Goal: Task Accomplishment & Management: Complete application form

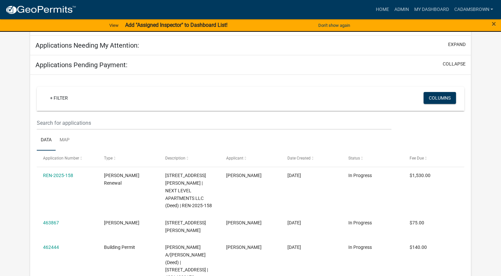
scroll to position [91, 0]
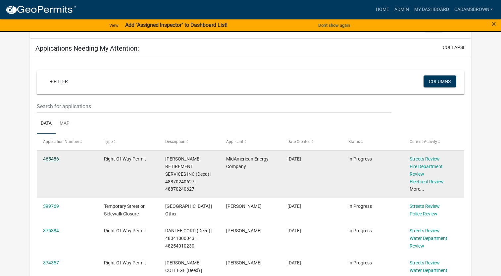
click at [46, 159] on link "465486" at bounding box center [51, 158] width 16 height 5
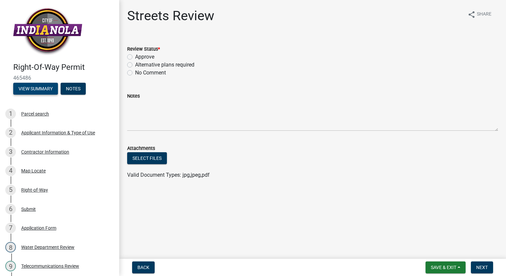
click at [42, 85] on button "View Summary" at bounding box center [35, 89] width 45 height 12
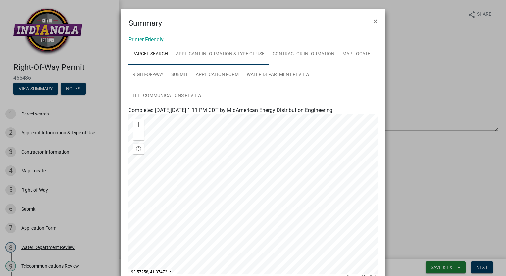
click at [208, 50] on link "Applicant Information & Type of Use" at bounding box center [220, 54] width 97 height 21
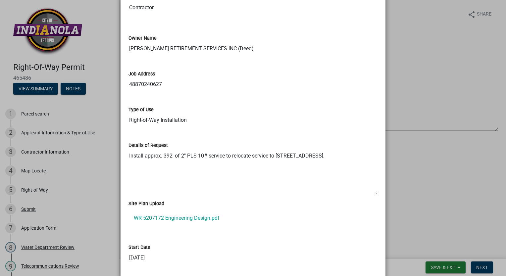
scroll to position [166, 0]
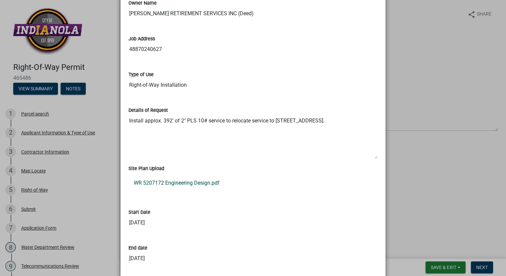
click at [190, 185] on link "WR 5207172 Engineering Design.pdf" at bounding box center [253, 183] width 249 height 16
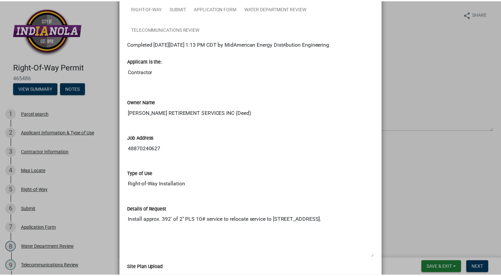
scroll to position [0, 0]
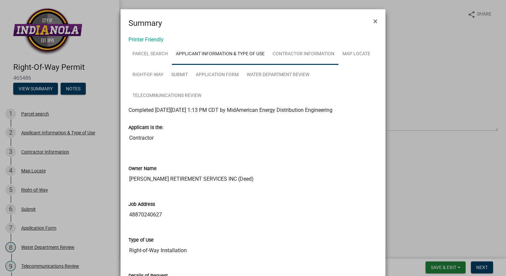
click at [291, 53] on link "Contractor Information" at bounding box center [304, 54] width 70 height 21
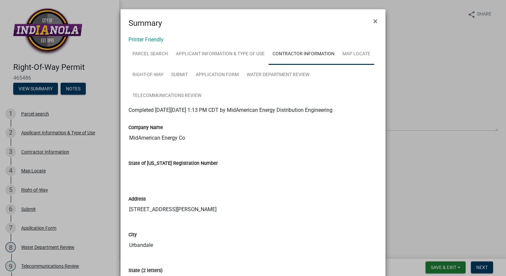
click at [348, 54] on link "Map Locate" at bounding box center [357, 54] width 36 height 21
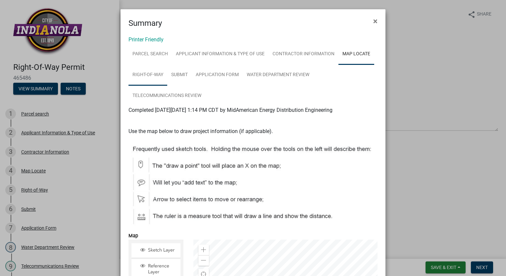
click at [147, 72] on link "Right-of-Way" at bounding box center [148, 75] width 39 height 21
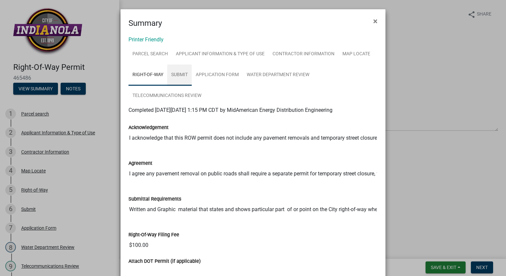
click at [171, 73] on link "Submit" at bounding box center [179, 75] width 25 height 21
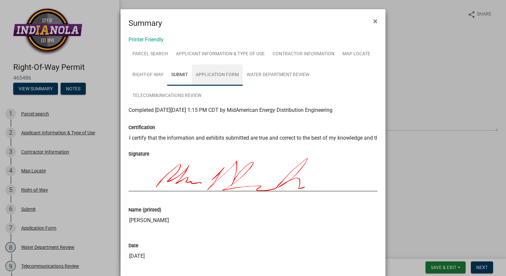
click at [205, 71] on link "Application Form" at bounding box center [217, 75] width 51 height 21
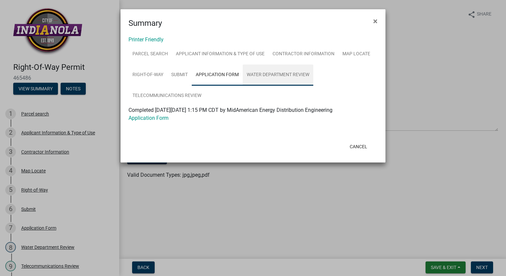
click at [270, 72] on link "Water Department Review" at bounding box center [278, 75] width 71 height 21
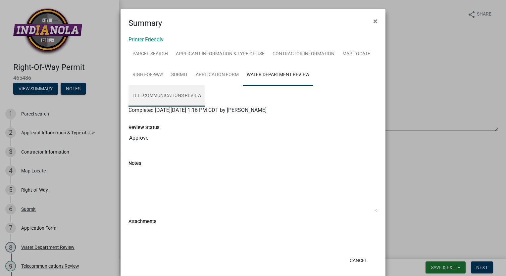
click at [148, 93] on link "Telecommunications Review" at bounding box center [167, 96] width 77 height 21
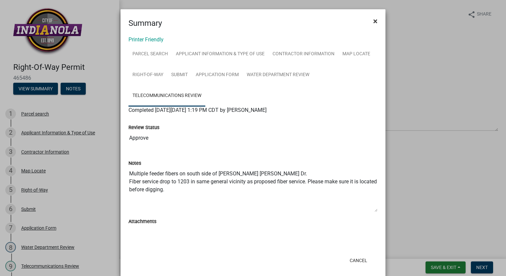
click at [374, 20] on span "×" at bounding box center [375, 21] width 4 height 9
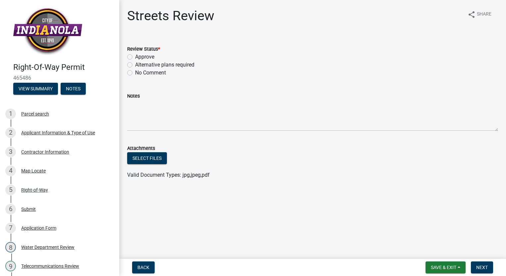
click at [135, 55] on label "Approve" at bounding box center [144, 57] width 19 height 8
click at [135, 55] on input "Approve" at bounding box center [137, 55] width 4 height 4
radio input "true"
click at [480, 266] on span "Next" at bounding box center [483, 267] width 12 height 5
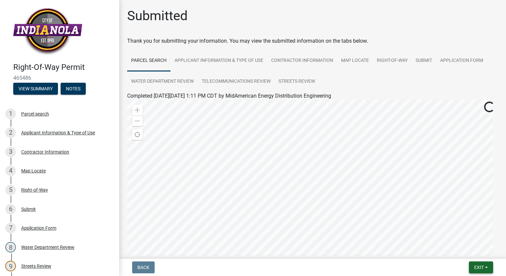
click at [480, 266] on span "Exit" at bounding box center [480, 267] width 10 height 5
click at [468, 253] on button "Save & Exit" at bounding box center [467, 251] width 53 height 16
